Goal: Information Seeking & Learning: Learn about a topic

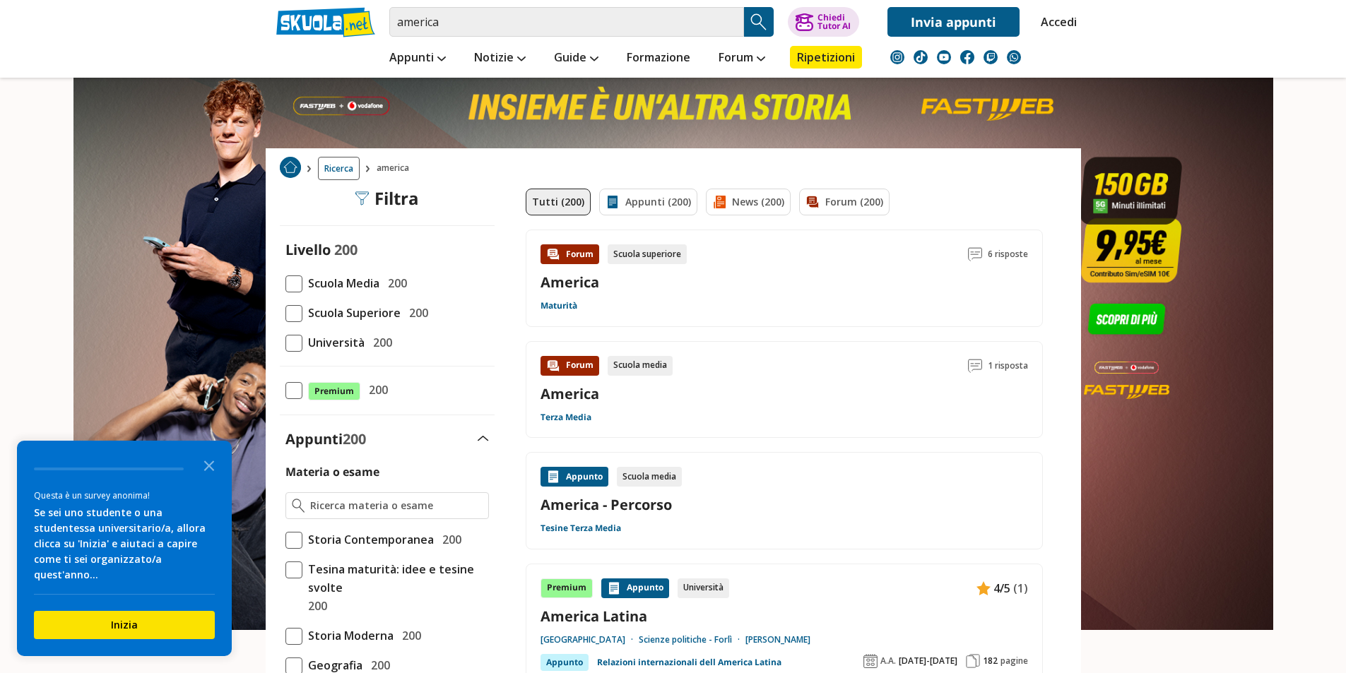
click at [298, 281] on span at bounding box center [293, 283] width 17 height 17
click at [285, 283] on input "Scuola Media 200" at bounding box center [285, 283] width 0 height 0
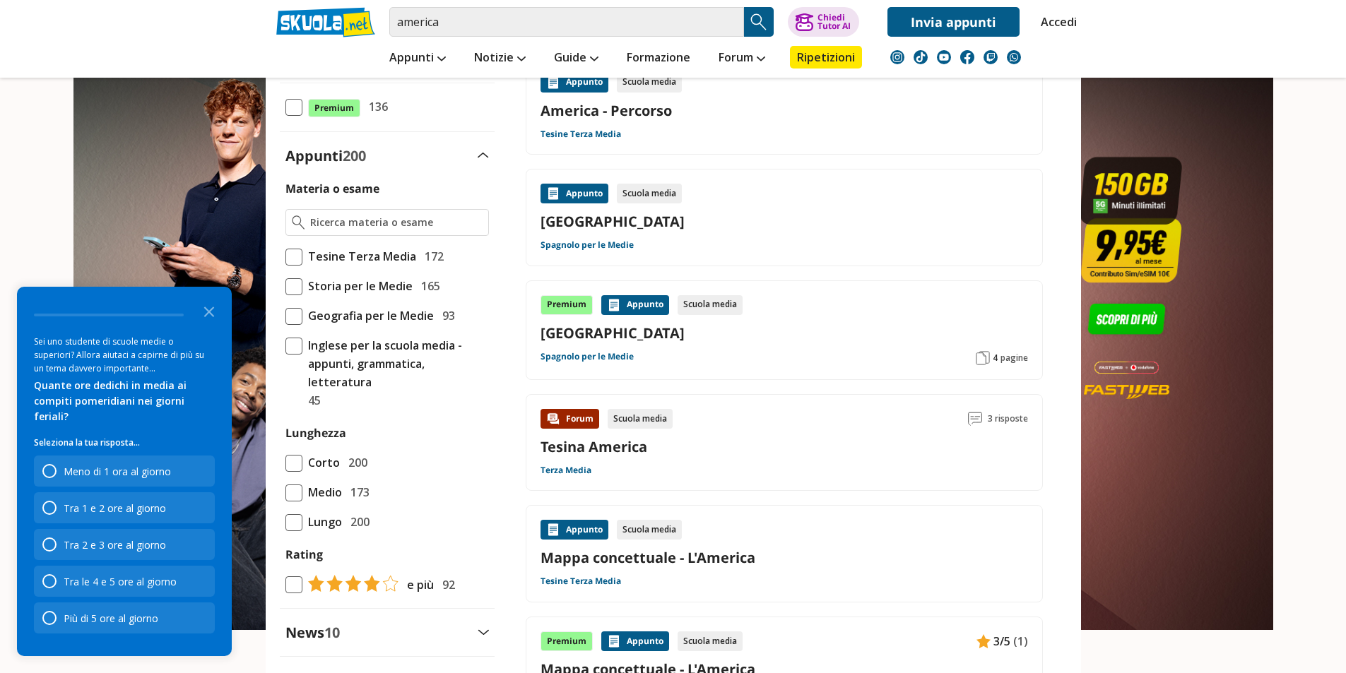
scroll to position [283, 0]
click at [295, 456] on span at bounding box center [293, 464] width 17 height 17
click at [285, 463] on input "Corto 200" at bounding box center [285, 463] width 0 height 0
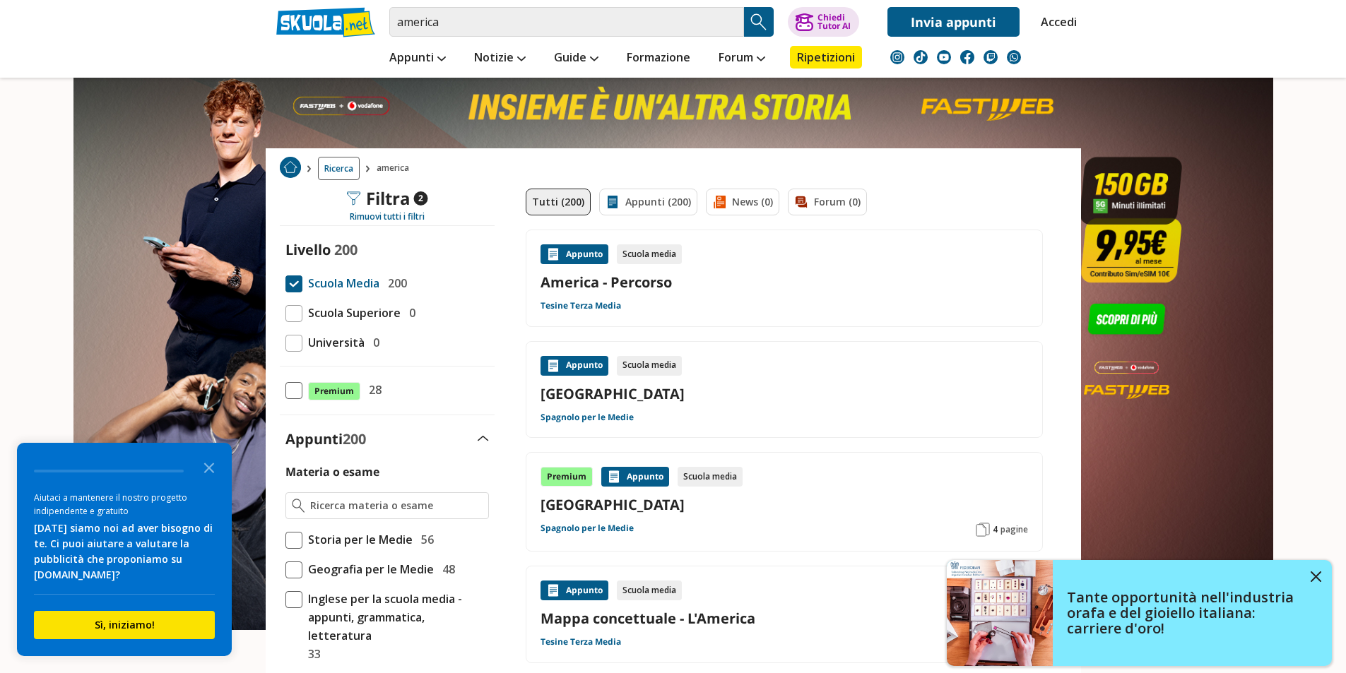
click at [610, 280] on link "America - Percorso" at bounding box center [783, 282] width 487 height 19
